Goal: Information Seeking & Learning: Find specific fact

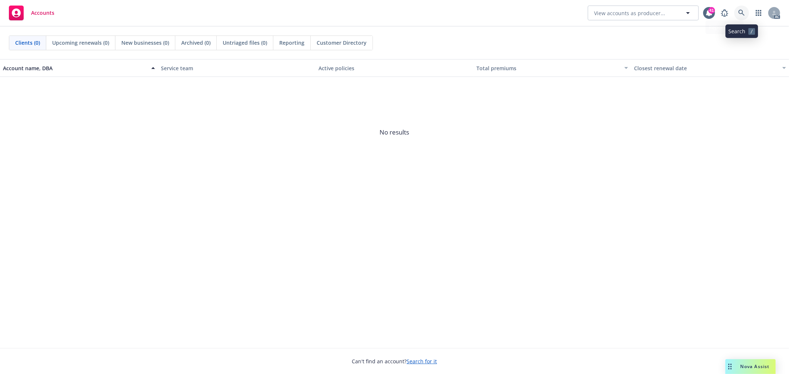
click at [741, 12] on icon at bounding box center [742, 13] width 7 height 7
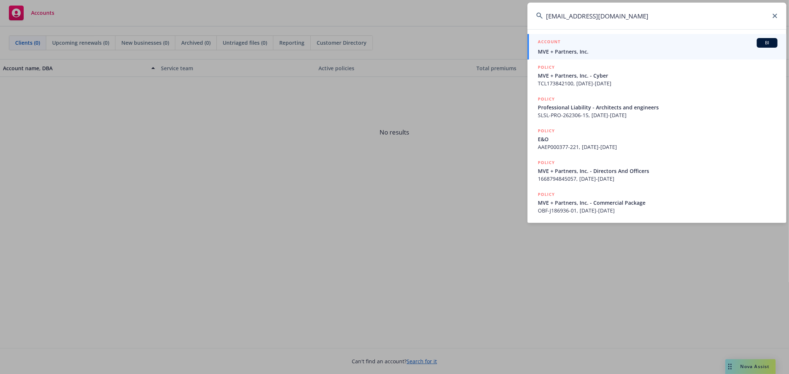
type input "[EMAIL_ADDRESS][DOMAIN_NAME]"
click at [594, 46] on div "ACCOUNT BI" at bounding box center [658, 43] width 240 height 10
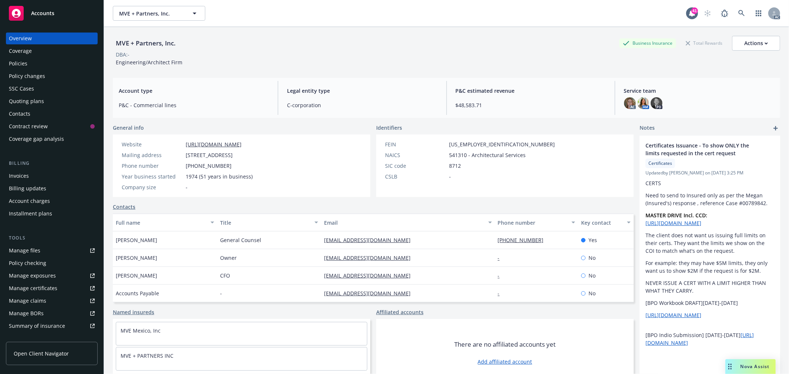
click at [27, 64] on div "Policies" at bounding box center [18, 64] width 19 height 12
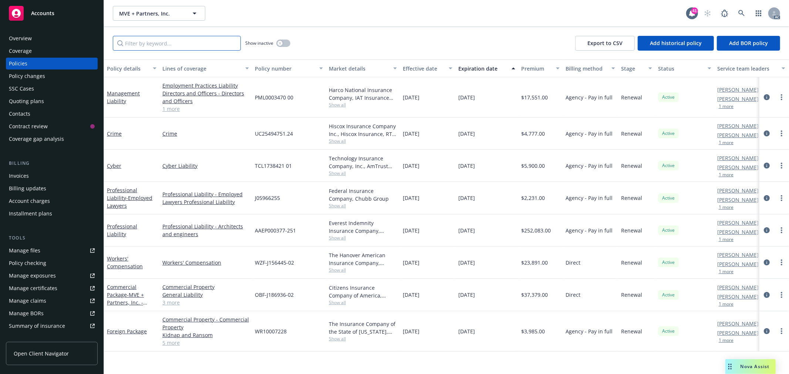
click at [217, 39] on input "Filter by keyword..." at bounding box center [177, 43] width 128 height 15
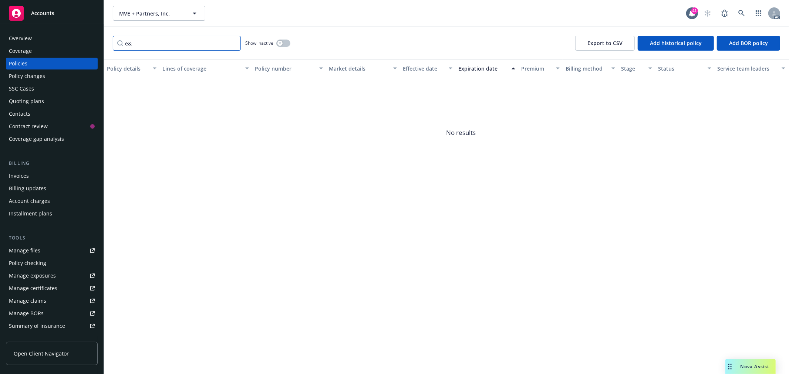
type input "e"
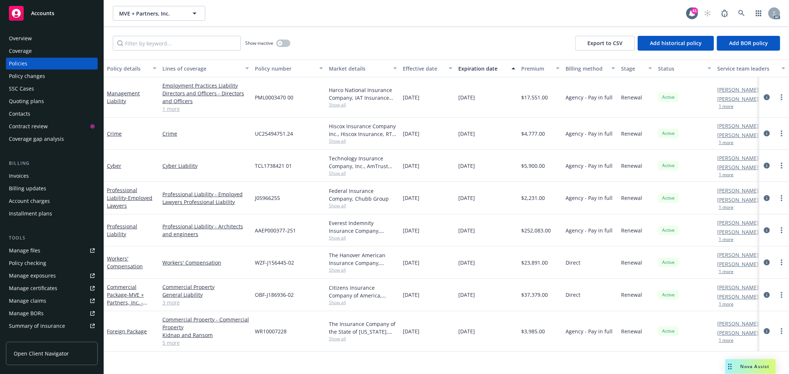
click at [174, 111] on link "1 more" at bounding box center [205, 109] width 87 height 8
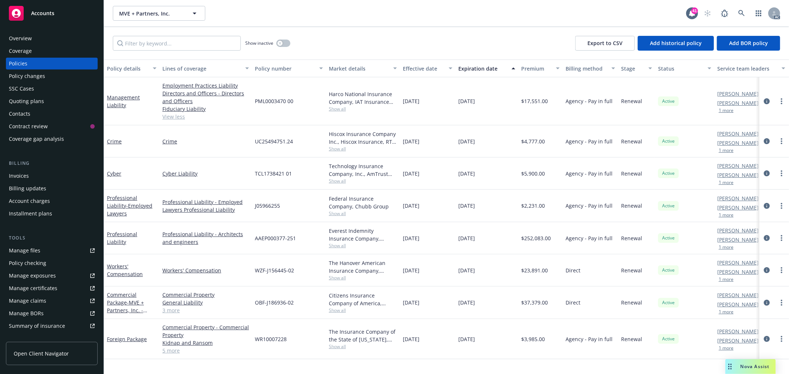
click at [173, 313] on link "3 more" at bounding box center [205, 311] width 87 height 8
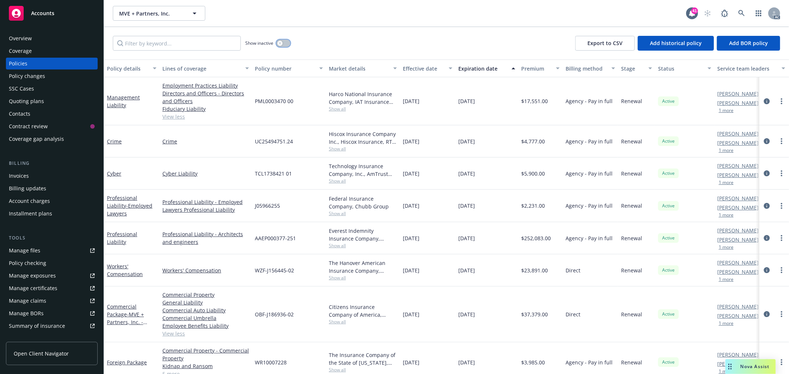
click at [280, 42] on icon "button" at bounding box center [280, 43] width 3 height 3
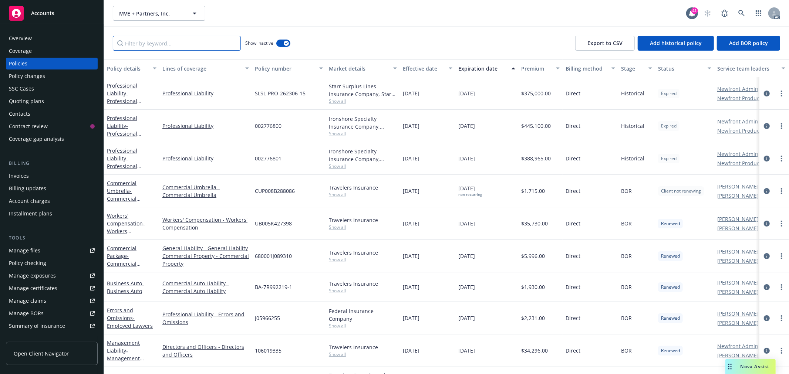
click at [147, 41] on input "Filter by keyword..." at bounding box center [177, 43] width 128 height 15
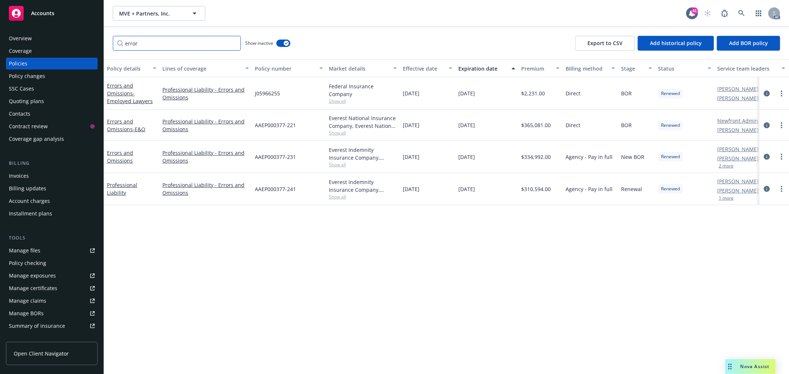
type input "error"
drag, startPoint x: 297, startPoint y: 189, endPoint x: 254, endPoint y: 191, distance: 43.7
click at [254, 191] on div "AAEP000377-241" at bounding box center [289, 189] width 74 height 32
copy span "AAEP000377-241"
click at [118, 188] on link "Professional Liability" at bounding box center [122, 189] width 30 height 15
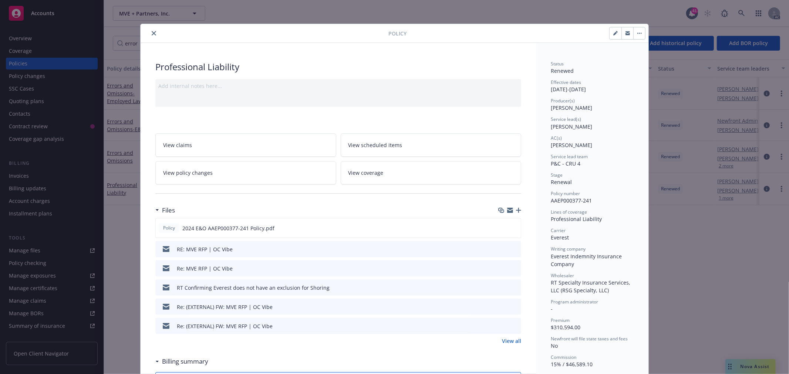
click at [152, 31] on icon "close" at bounding box center [154, 33] width 4 height 4
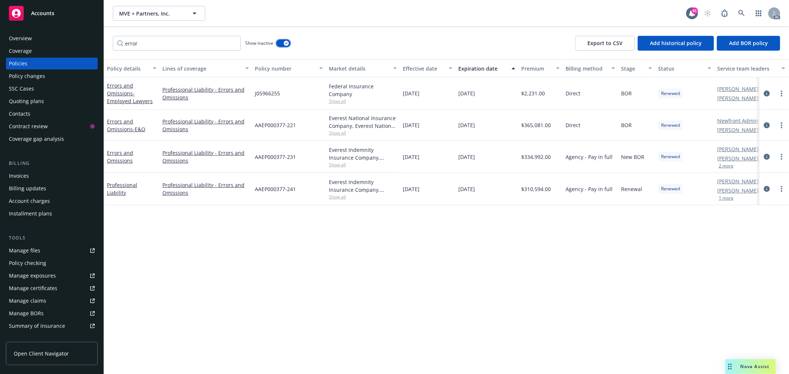
click at [283, 41] on button "button" at bounding box center [283, 43] width 14 height 7
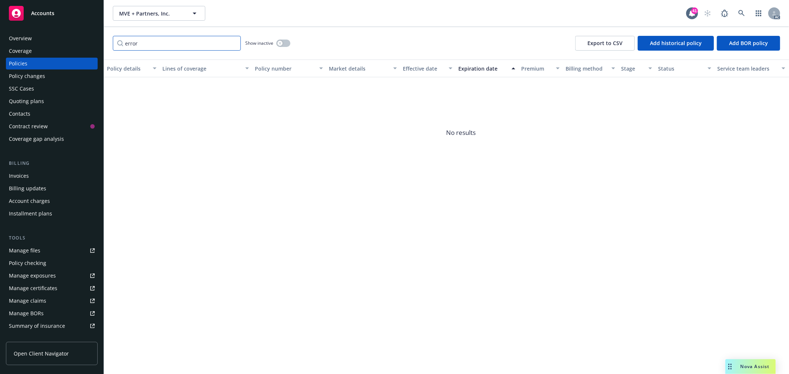
click at [231, 44] on input "error" at bounding box center [177, 43] width 128 height 15
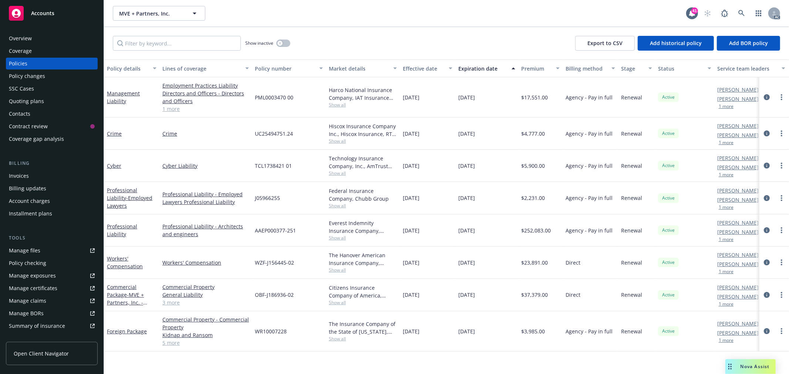
click at [171, 111] on link "1 more" at bounding box center [205, 109] width 87 height 8
click at [18, 40] on div "Overview" at bounding box center [20, 39] width 23 height 12
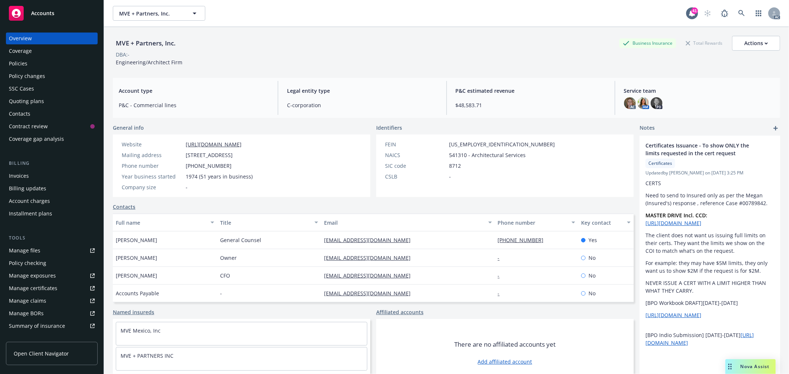
click at [25, 34] on div "Overview" at bounding box center [20, 39] width 23 height 12
click at [739, 10] on icon at bounding box center [742, 13] width 7 height 7
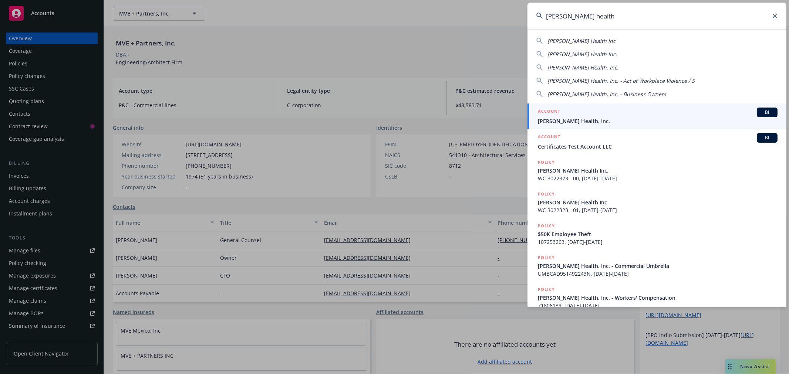
type input "[PERSON_NAME] health"
click at [571, 121] on span "[PERSON_NAME] Health, Inc." at bounding box center [658, 121] width 240 height 8
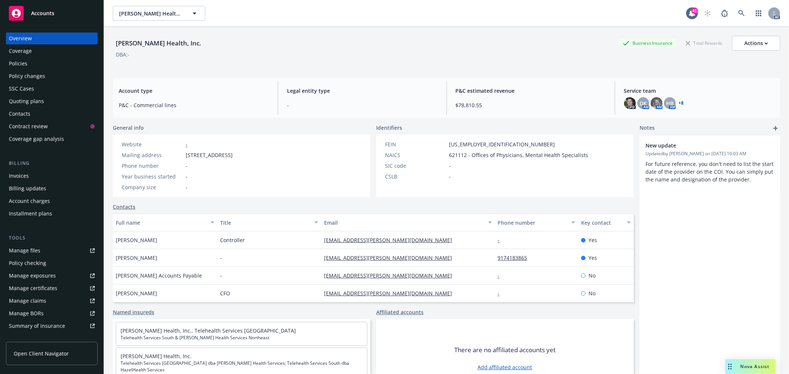
click at [28, 63] on div "Policies" at bounding box center [52, 64] width 86 height 12
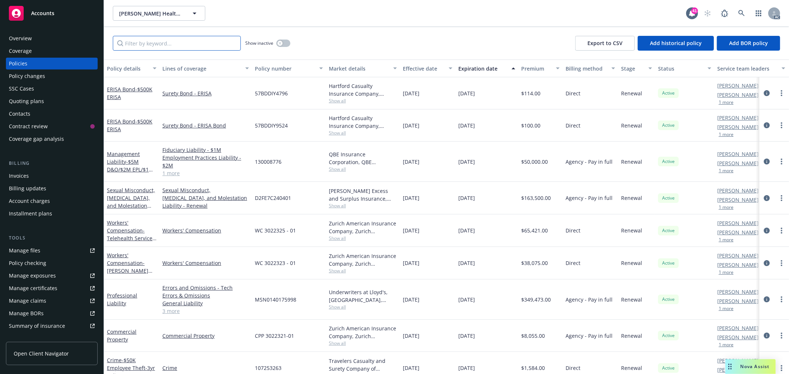
click at [200, 45] on input "Filter by keyword..." at bounding box center [177, 43] width 128 height 15
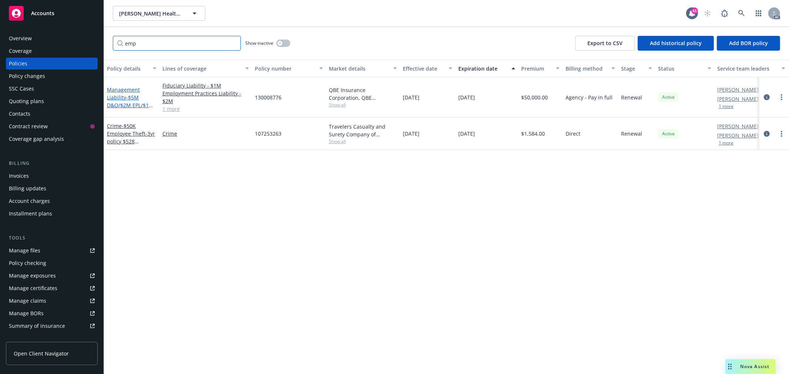
type input "emp"
click at [131, 103] on span "- $5M D&O/$2M EPL/$1M FID" at bounding box center [130, 105] width 47 height 23
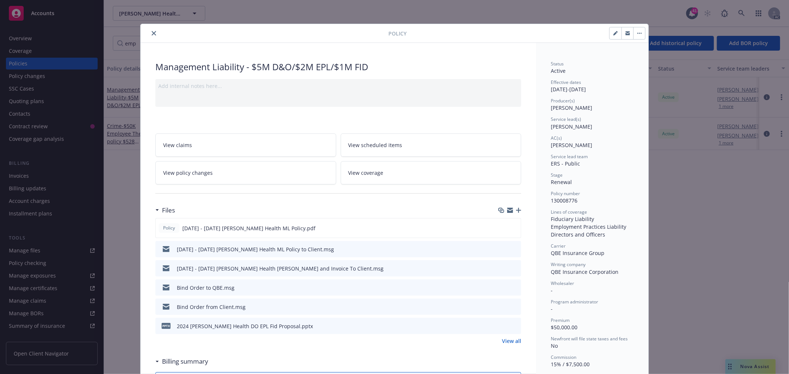
click at [567, 198] on span "130008776" at bounding box center [564, 200] width 27 height 7
copy span "130008776"
click at [152, 34] on icon "close" at bounding box center [154, 33] width 4 height 4
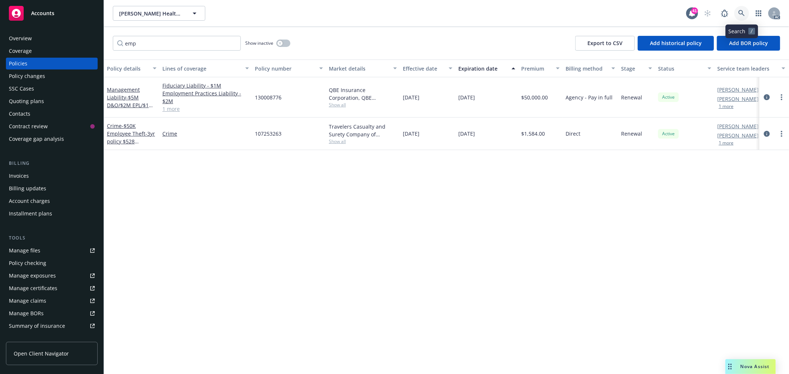
click at [746, 14] on link at bounding box center [741, 13] width 15 height 15
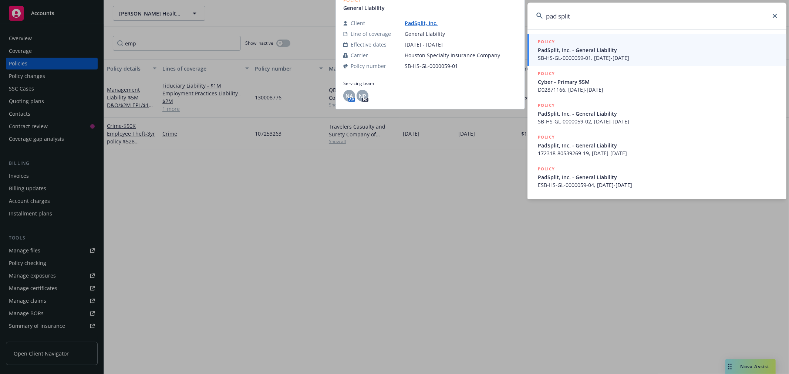
type input "pad split"
click at [638, 53] on span "PadSplit, Inc. - General Liability" at bounding box center [658, 50] width 240 height 8
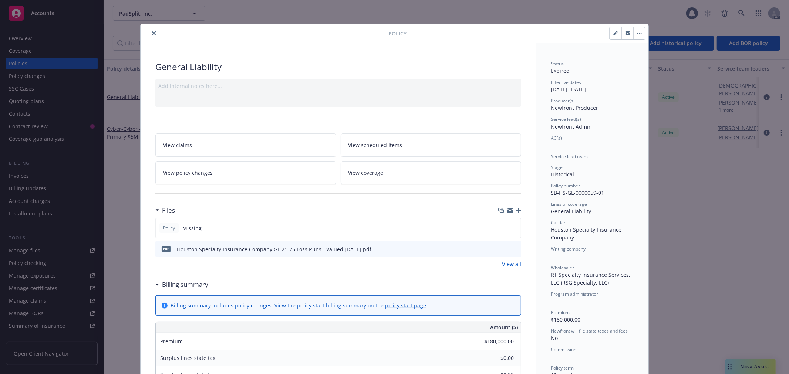
click at [155, 31] on button "close" at bounding box center [153, 33] width 9 height 9
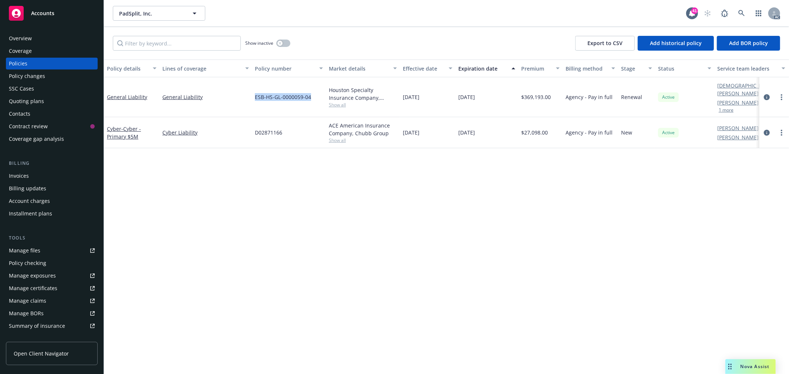
drag, startPoint x: 317, startPoint y: 94, endPoint x: 254, endPoint y: 94, distance: 63.3
click at [254, 94] on div "ESB-HS-GL-0000059-04" at bounding box center [289, 97] width 74 height 40
copy span "ESB-HS-GL-0000059-04"
click at [131, 94] on link "General Liability" at bounding box center [127, 97] width 40 height 7
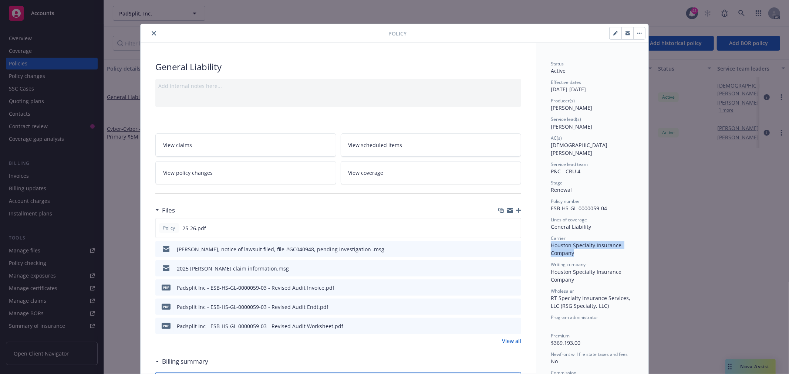
drag, startPoint x: 575, startPoint y: 246, endPoint x: 542, endPoint y: 238, distance: 33.6
copy span "Houston Specialty Insurance Company"
drag, startPoint x: 151, startPoint y: 35, endPoint x: 108, endPoint y: 36, distance: 42.9
click at [152, 35] on icon "close" at bounding box center [154, 33] width 4 height 4
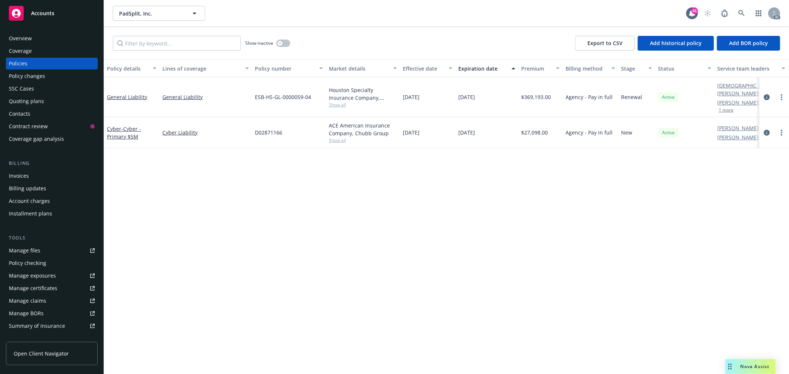
click at [27, 39] on div "Overview" at bounding box center [20, 39] width 23 height 12
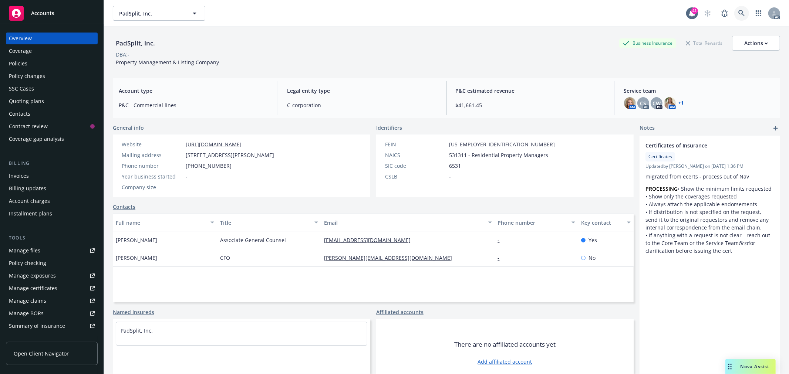
click at [737, 19] on link at bounding box center [741, 13] width 15 height 15
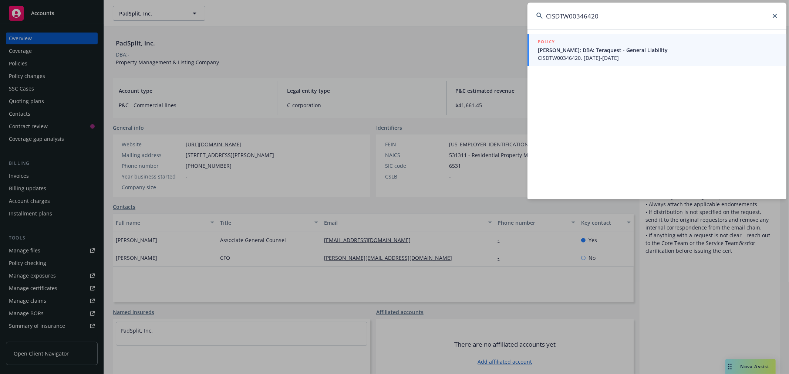
type input "CISDTW00346420"
click at [649, 59] on span "CISDTW00346420, [DATE]-[DATE]" at bounding box center [658, 58] width 240 height 8
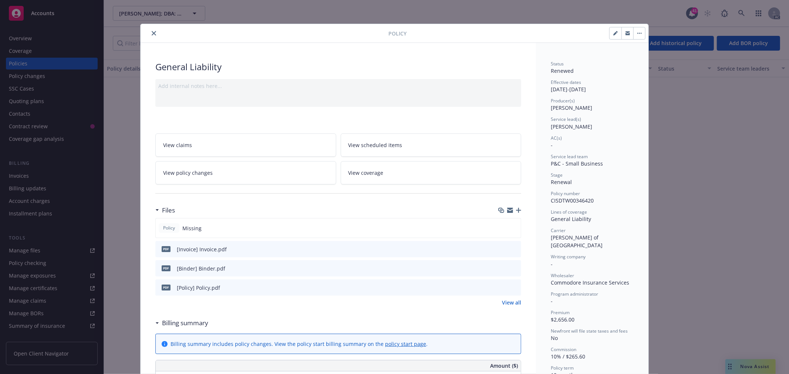
click at [152, 32] on icon "close" at bounding box center [154, 33] width 4 height 4
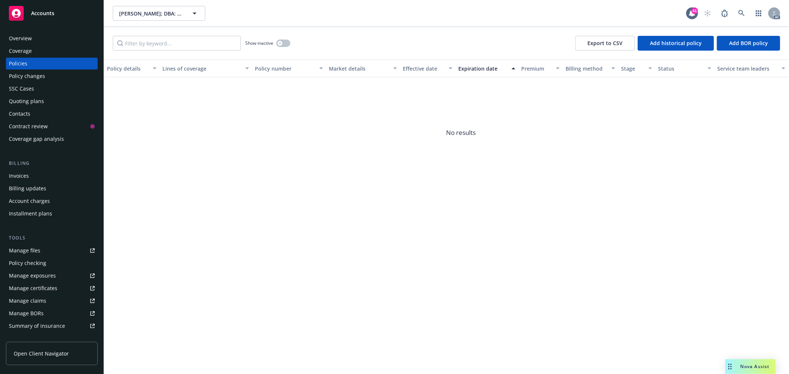
click at [39, 39] on div "Overview" at bounding box center [52, 39] width 86 height 12
